Goal: Navigation & Orientation: Find specific page/section

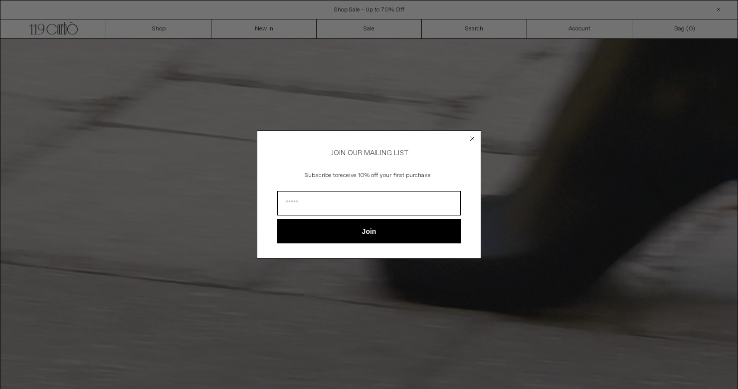
click at [473, 138] on circle "Close dialog" at bounding box center [472, 138] width 9 height 9
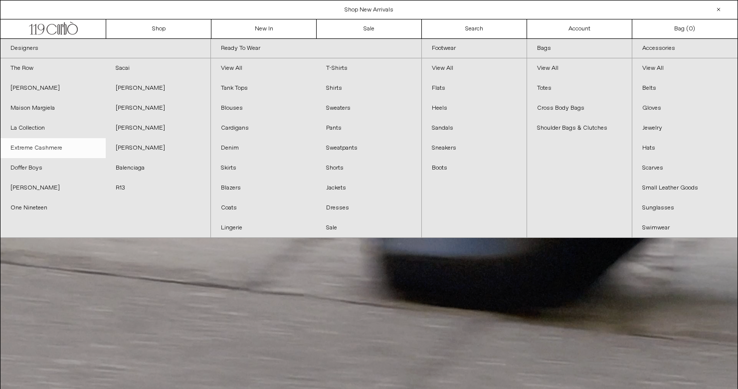
click at [29, 146] on link "Extreme Cashmere" at bounding box center [52, 148] width 105 height 20
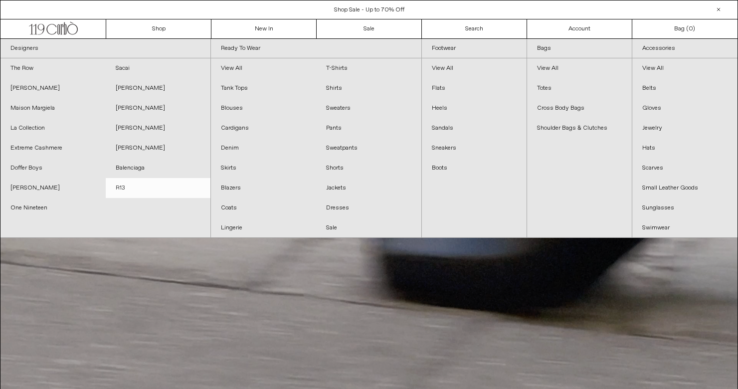
click at [133, 184] on link "R13" at bounding box center [158, 188] width 105 height 20
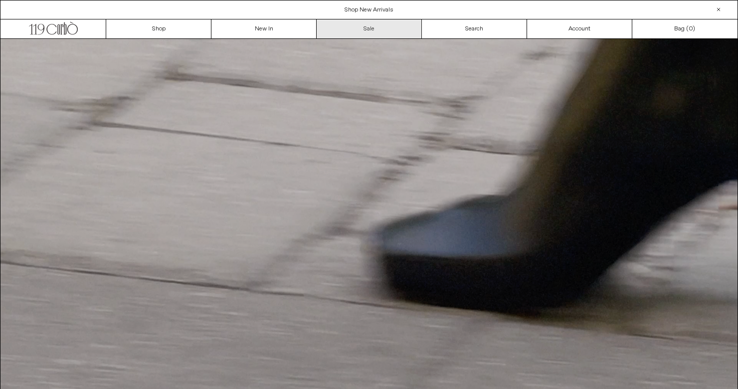
click at [381, 26] on link "Sale" at bounding box center [369, 28] width 105 height 19
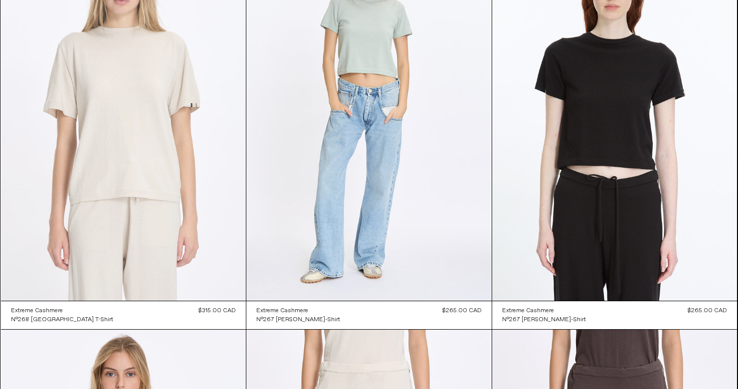
scroll to position [2903, 0]
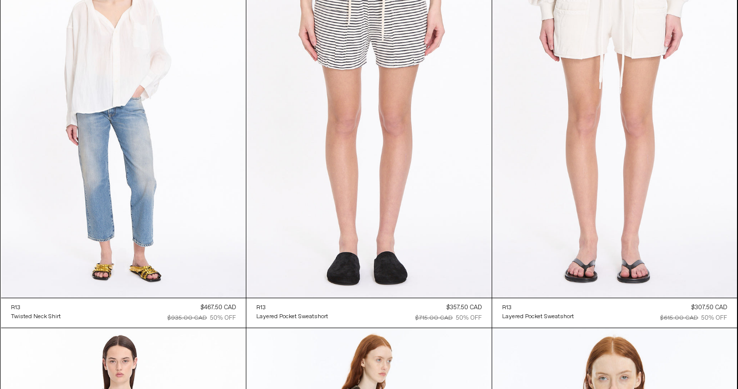
scroll to position [2904, 0]
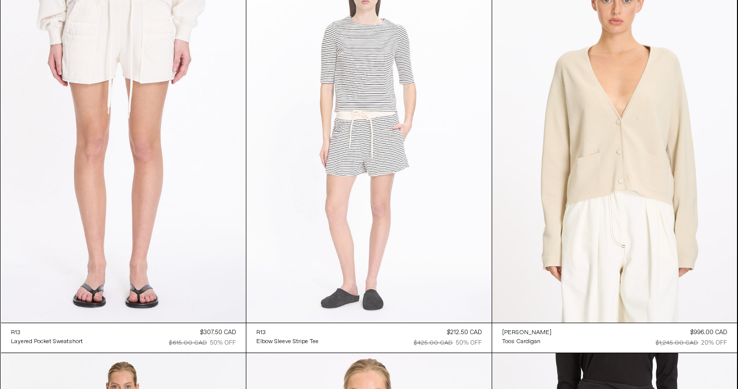
scroll to position [7678, 0]
